Goal: Information Seeking & Learning: Check status

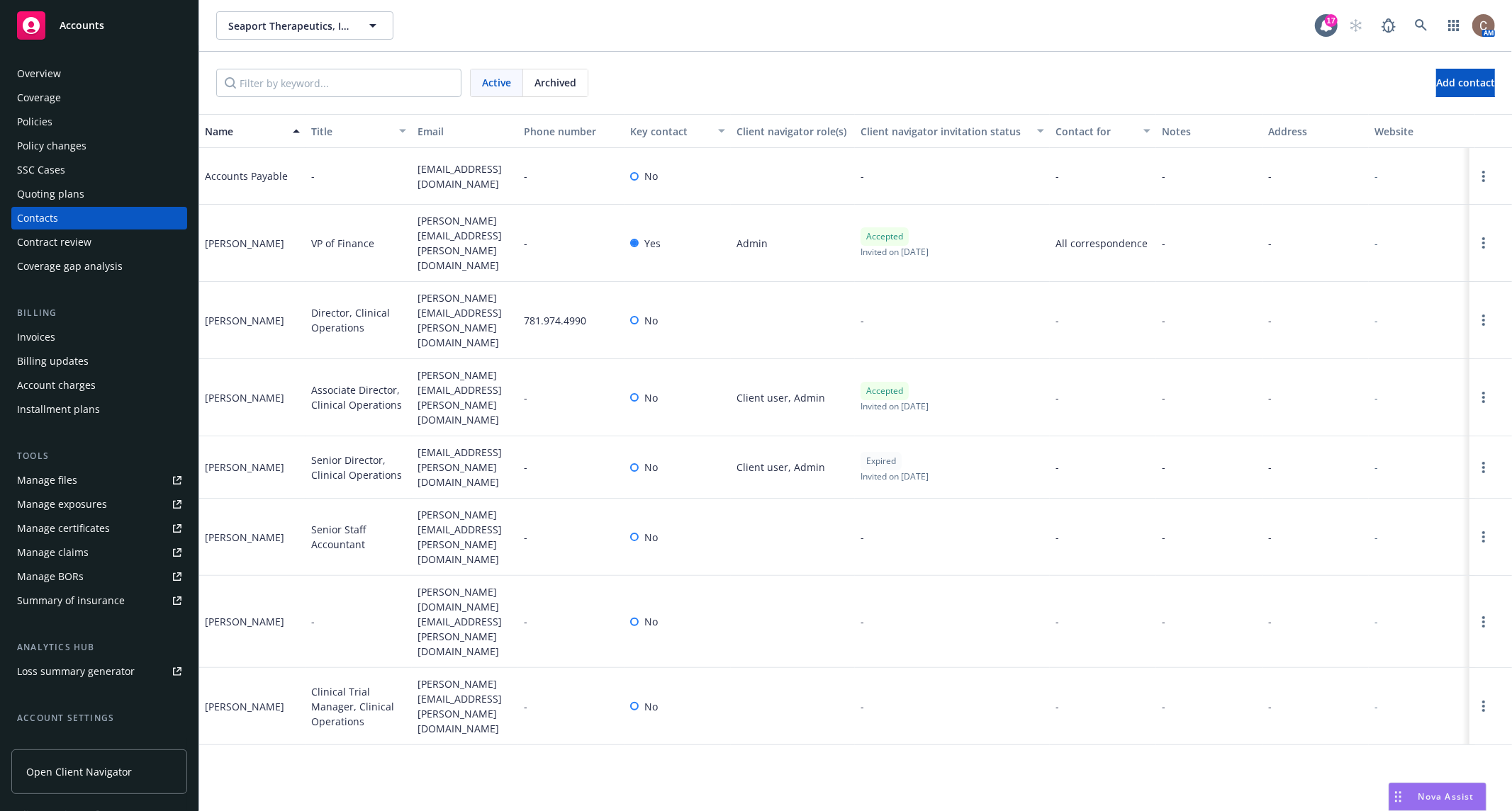
click at [131, 31] on div "Accounts" at bounding box center [99, 25] width 165 height 28
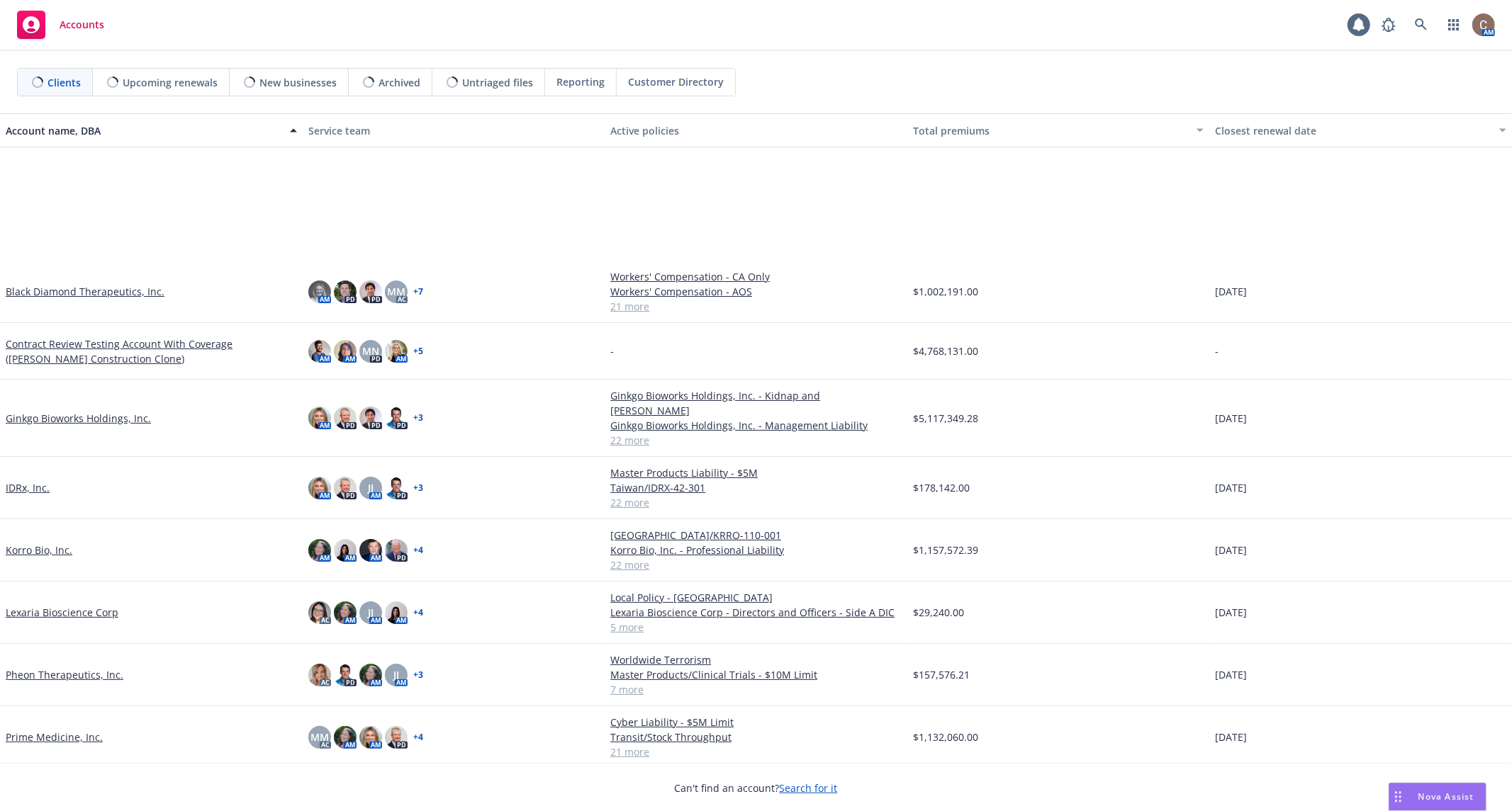
scroll to position [231, 0]
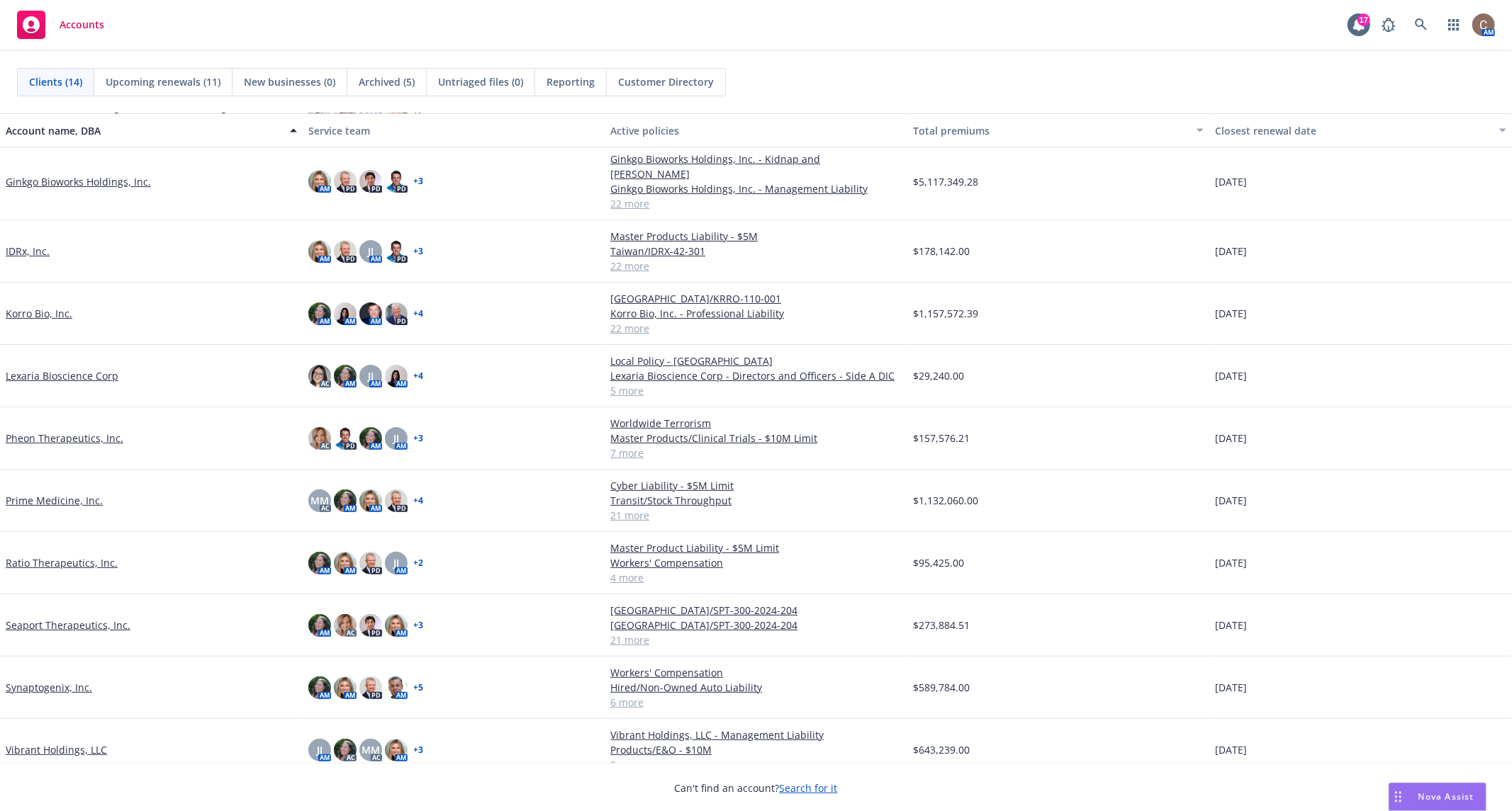
click at [63, 618] on link "Seaport Therapeutics, Inc." at bounding box center [68, 625] width 125 height 15
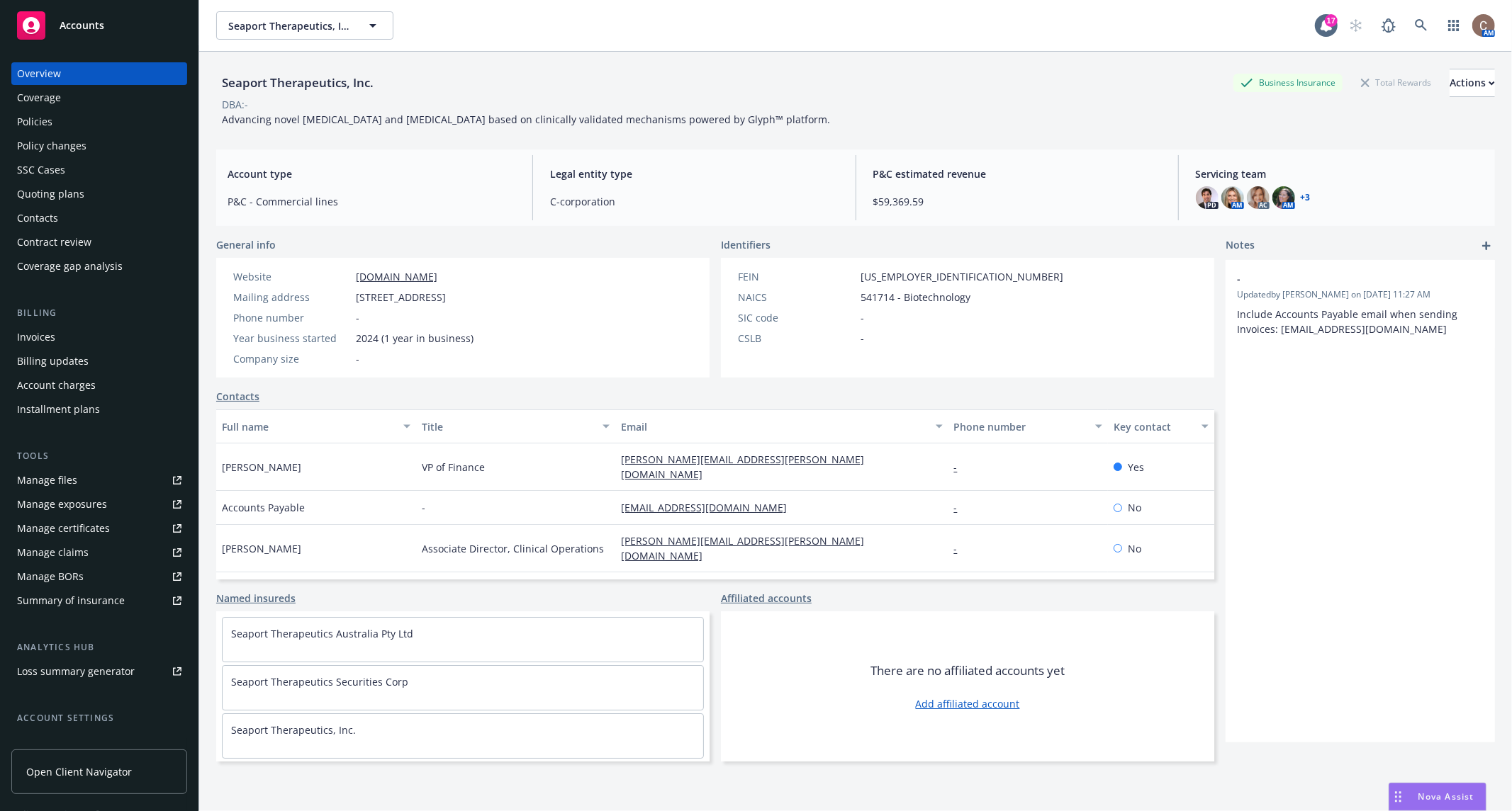
click at [90, 15] on div "Accounts" at bounding box center [99, 25] width 165 height 28
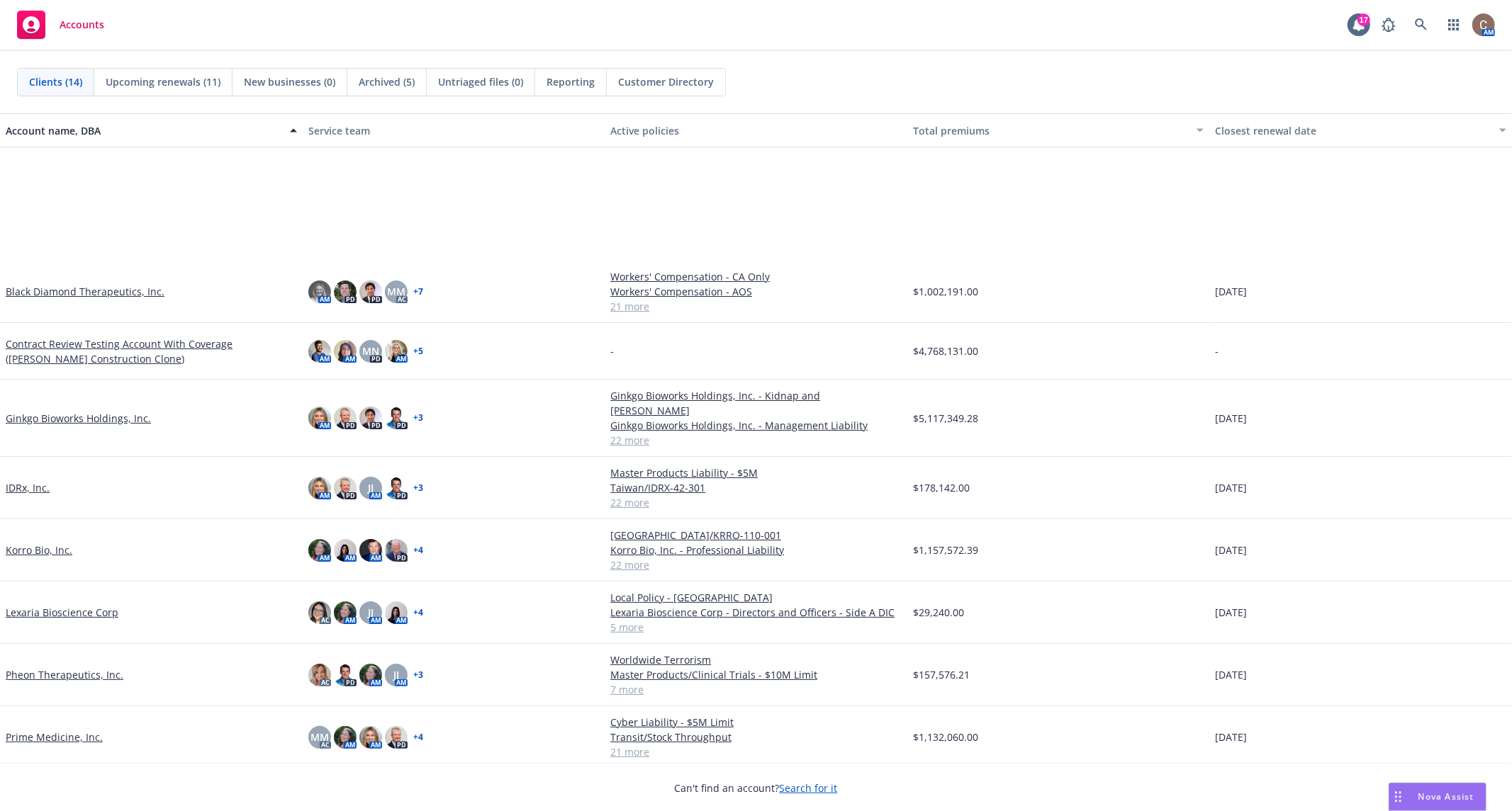
scroll to position [231, 0]
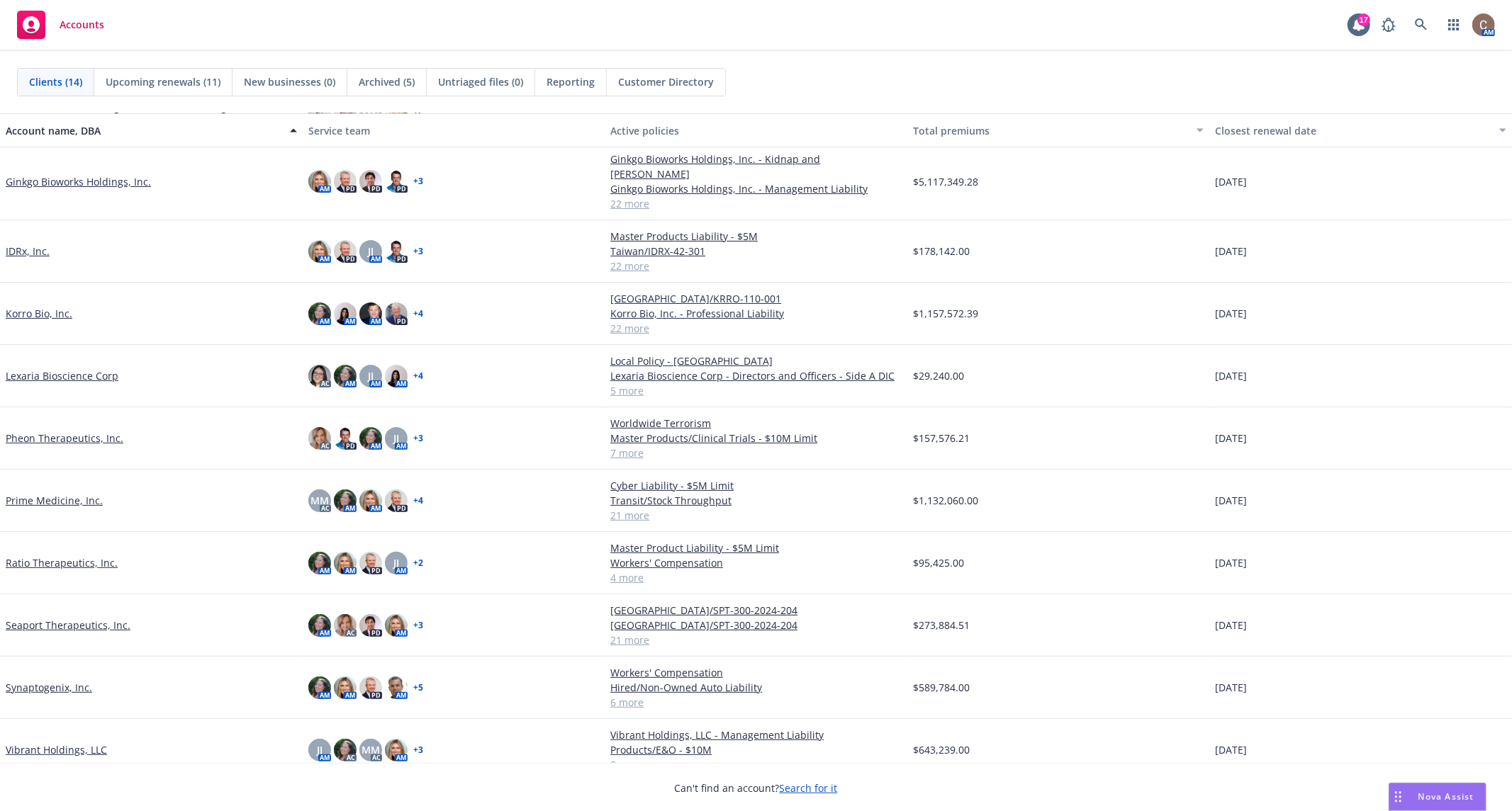
click at [53, 743] on link "Vibrant Holdings, LLC" at bounding box center [56, 750] width 101 height 15
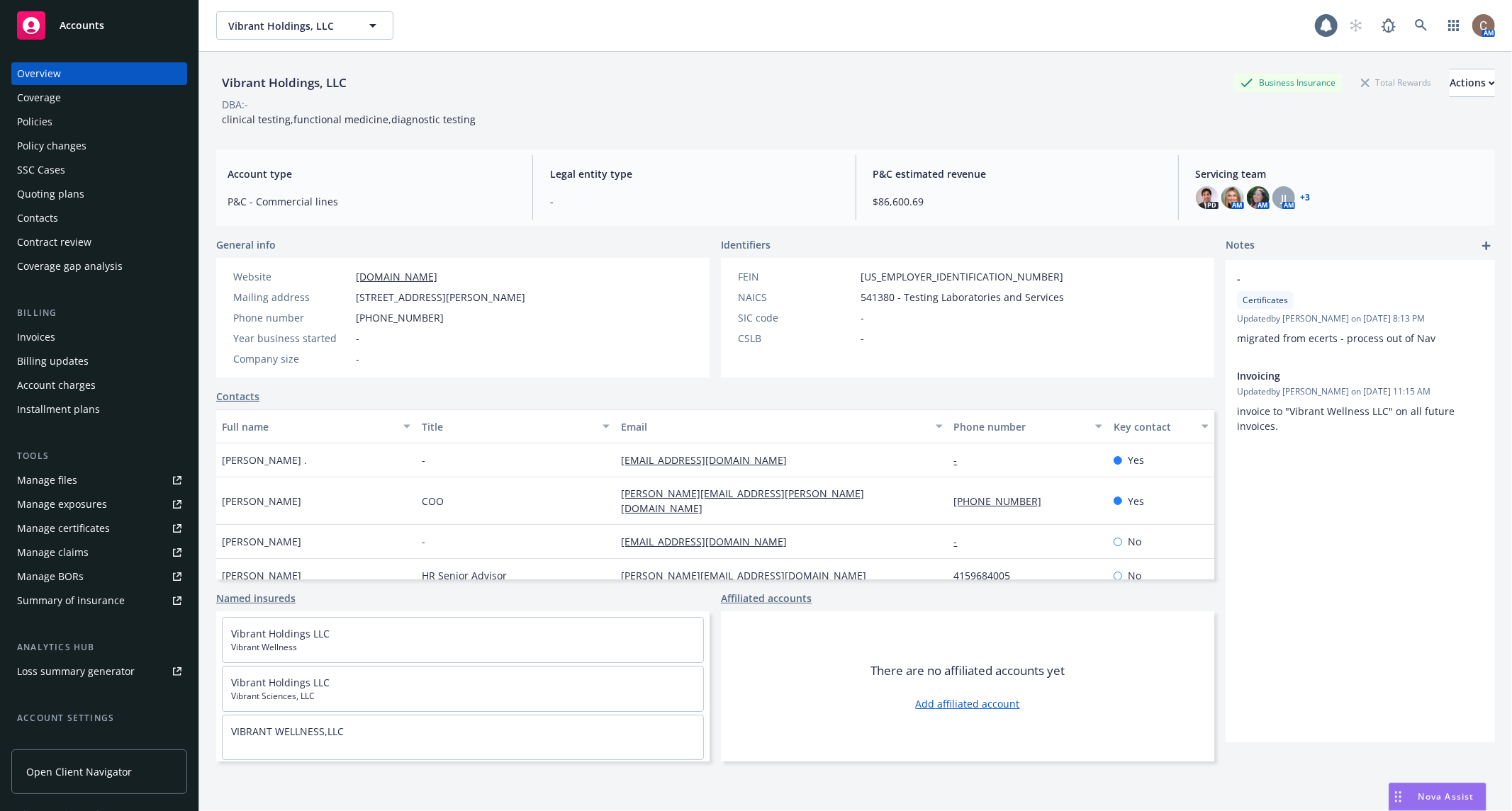
click at [98, 127] on div "Policies" at bounding box center [99, 122] width 165 height 23
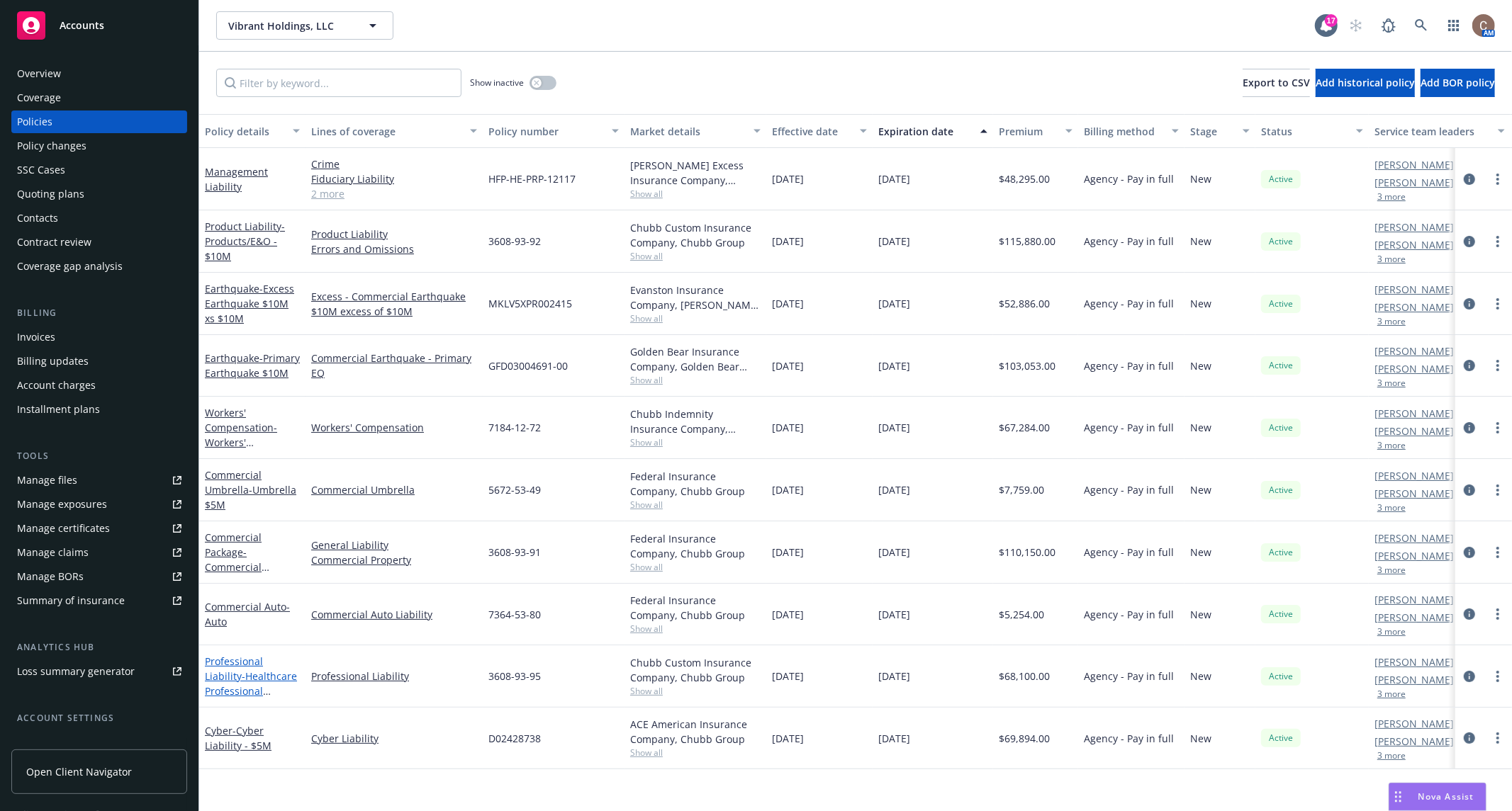
click at [239, 669] on span "- Healthcare Professional Liability $10M" at bounding box center [251, 691] width 92 height 44
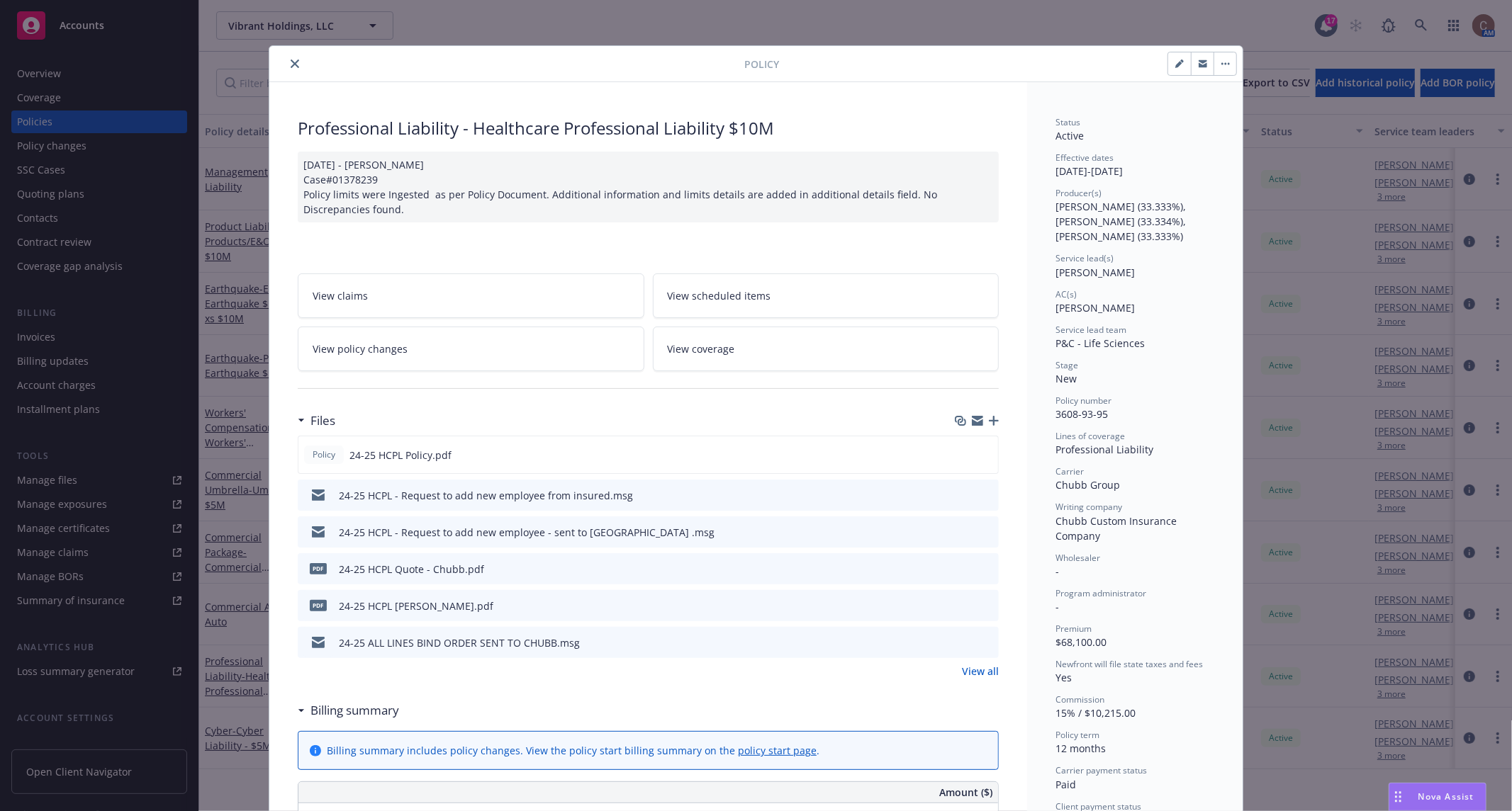
click at [291, 59] on icon "close" at bounding box center [294, 63] width 9 height 9
